Goal: Navigation & Orientation: Find specific page/section

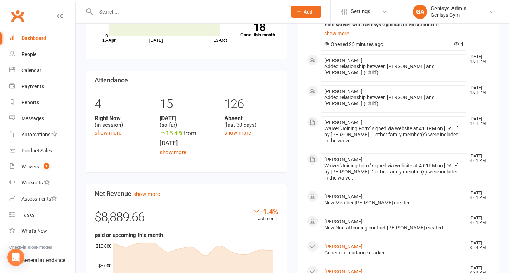
scroll to position [143, 0]
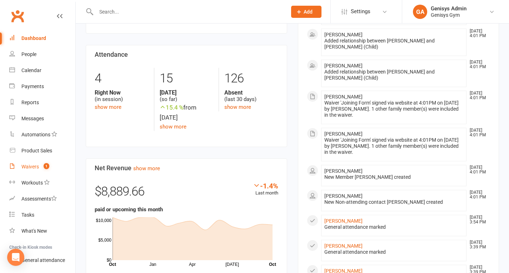
click at [56, 166] on link "Waivers 1" at bounding box center [42, 167] width 66 height 16
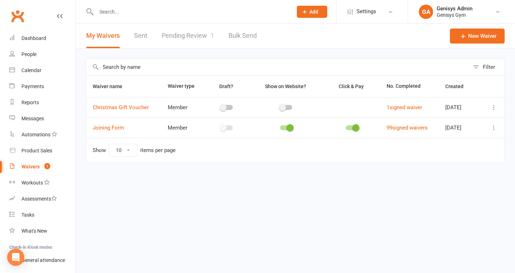
click at [194, 41] on link "Pending Review 1" at bounding box center [188, 36] width 53 height 25
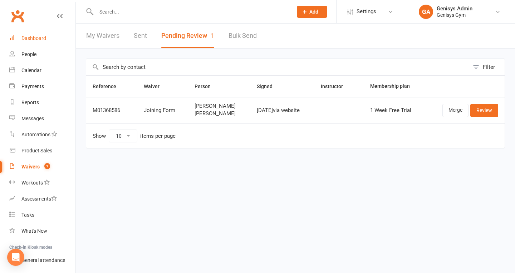
click at [49, 41] on link "Dashboard" at bounding box center [42, 38] width 66 height 16
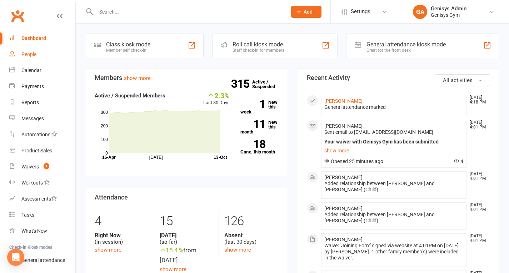
click at [50, 49] on link "People" at bounding box center [42, 54] width 66 height 16
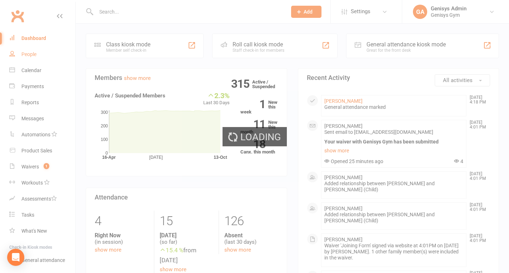
select select "100"
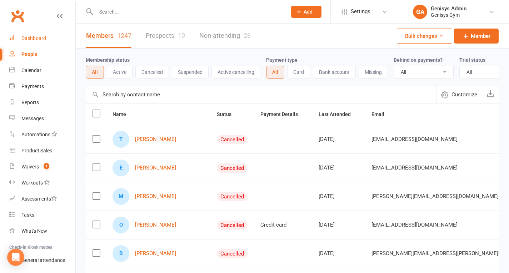
click at [29, 41] on link "Dashboard" at bounding box center [42, 38] width 66 height 16
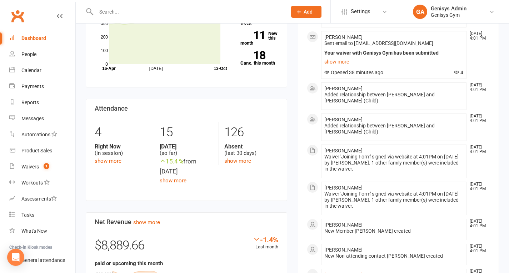
scroll to position [107, 0]
